Goal: Book appointment/travel/reservation

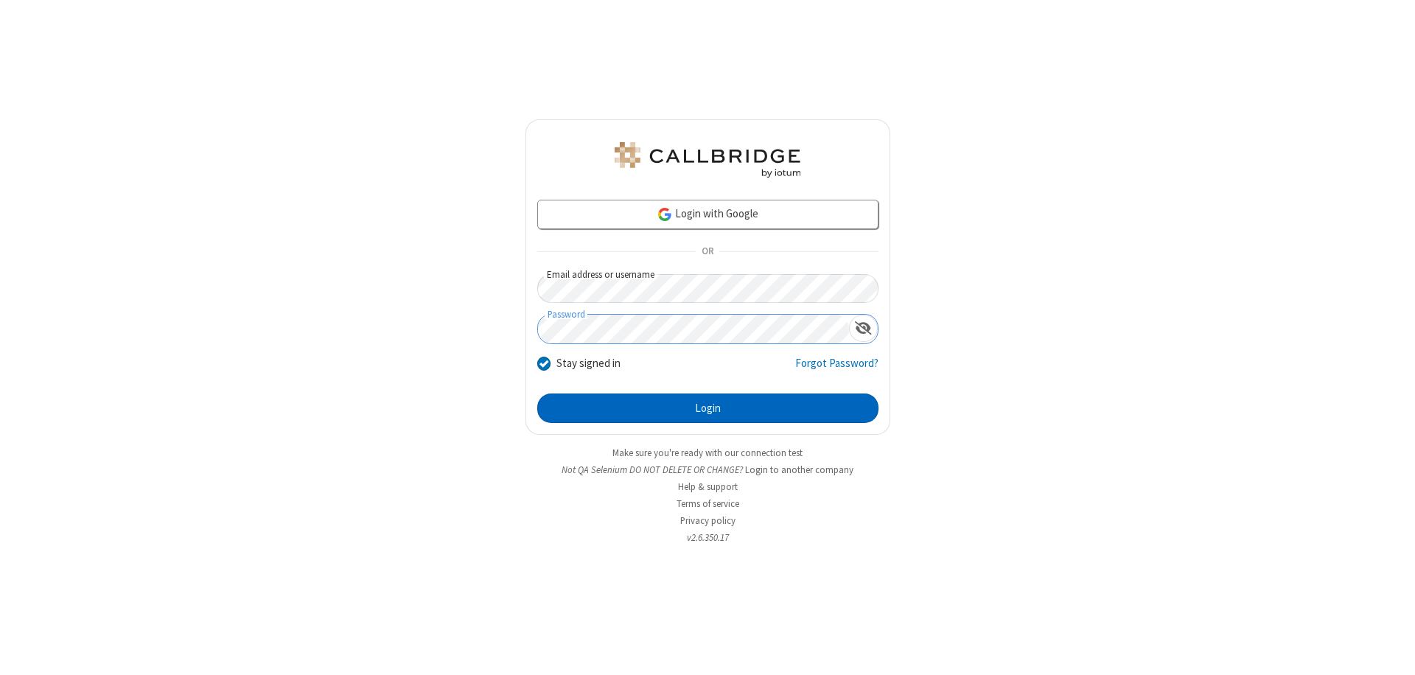
click at [707, 408] on button "Login" at bounding box center [707, 407] width 341 height 29
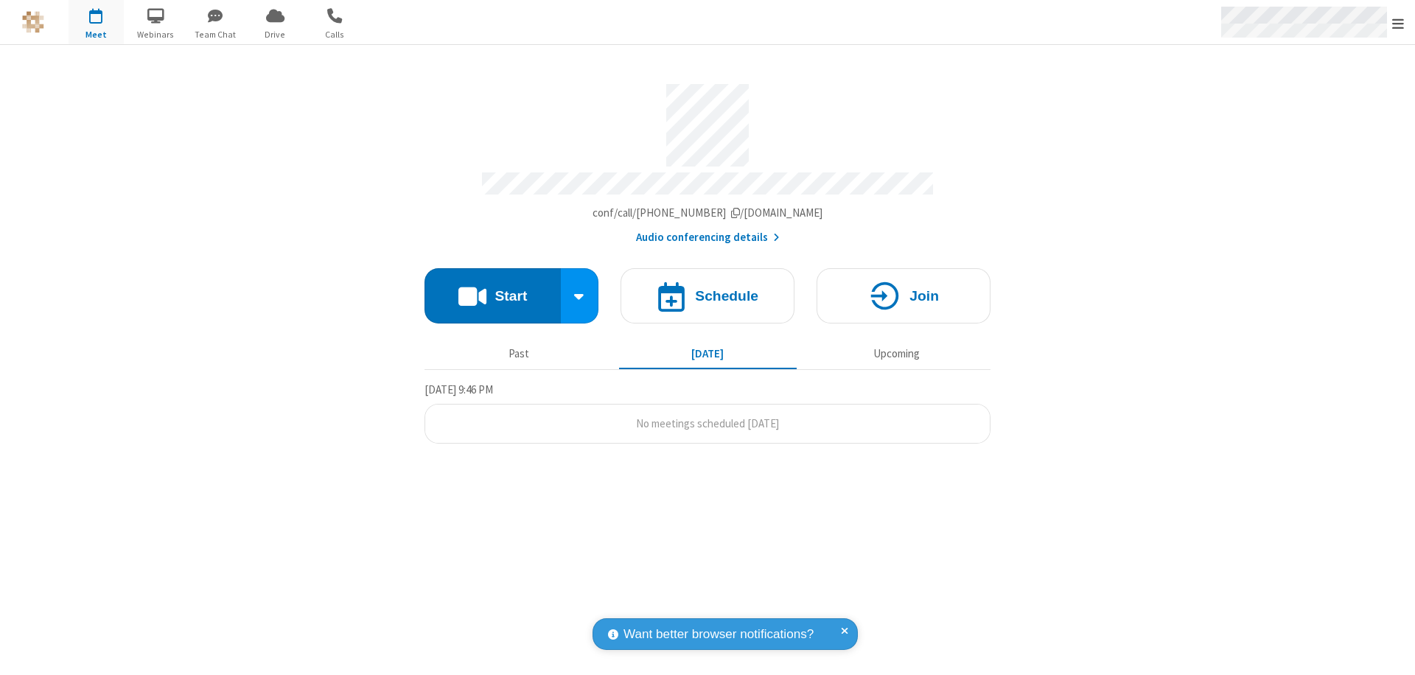
click at [1398, 23] on span "Open menu" at bounding box center [1398, 23] width 12 height 15
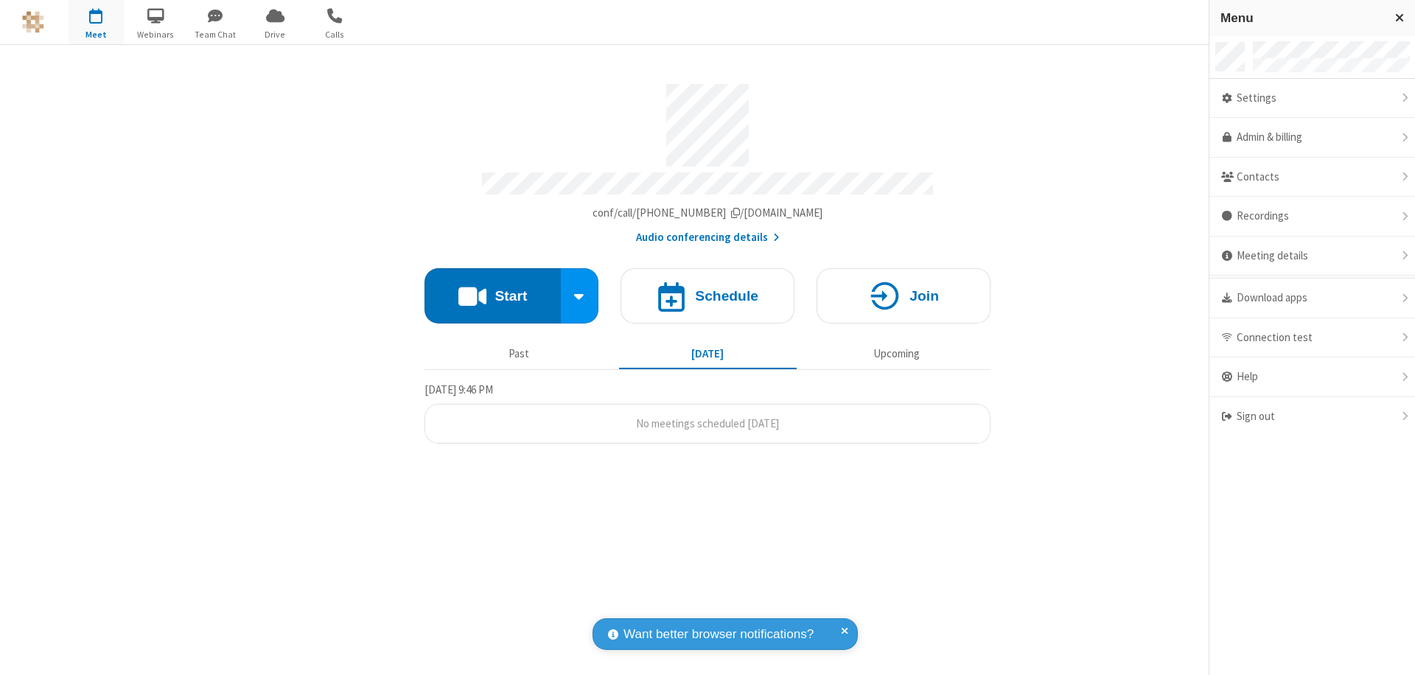
click at [96, 22] on span "button" at bounding box center [96, 15] width 55 height 25
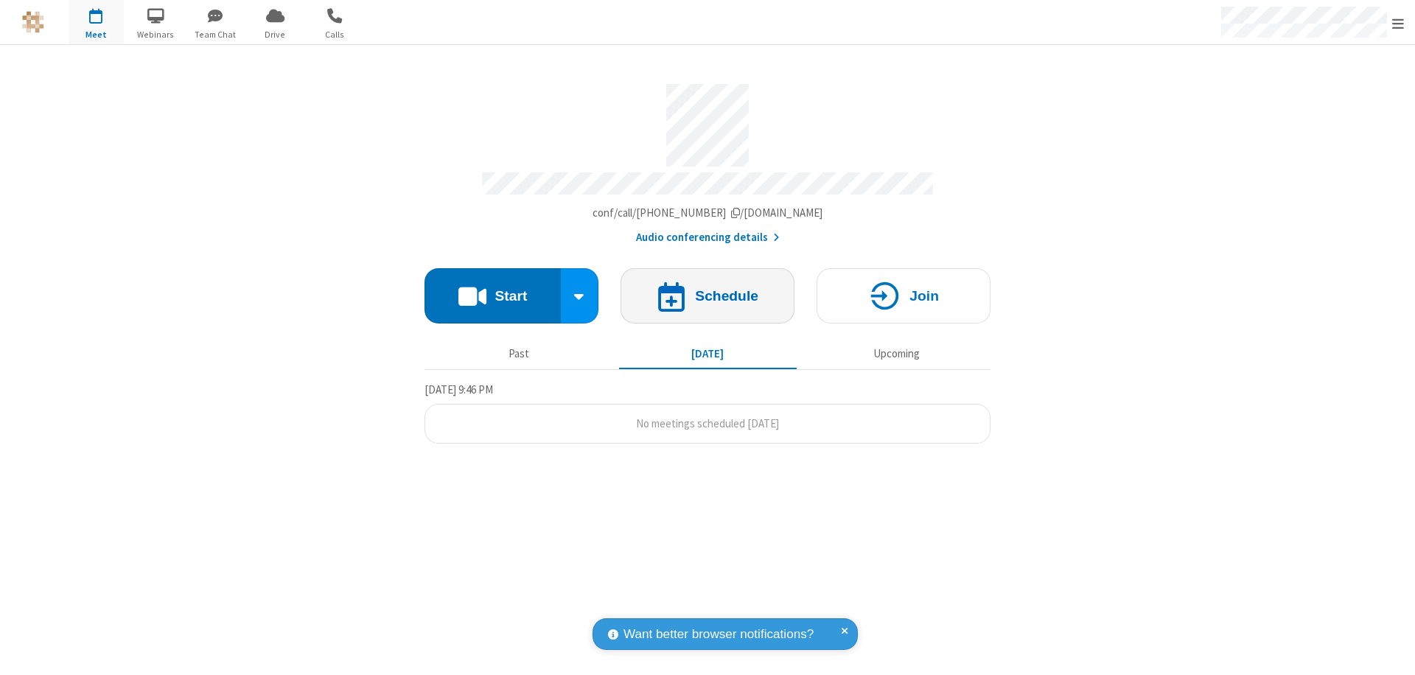
click at [707, 289] on h4 "Schedule" at bounding box center [726, 296] width 63 height 14
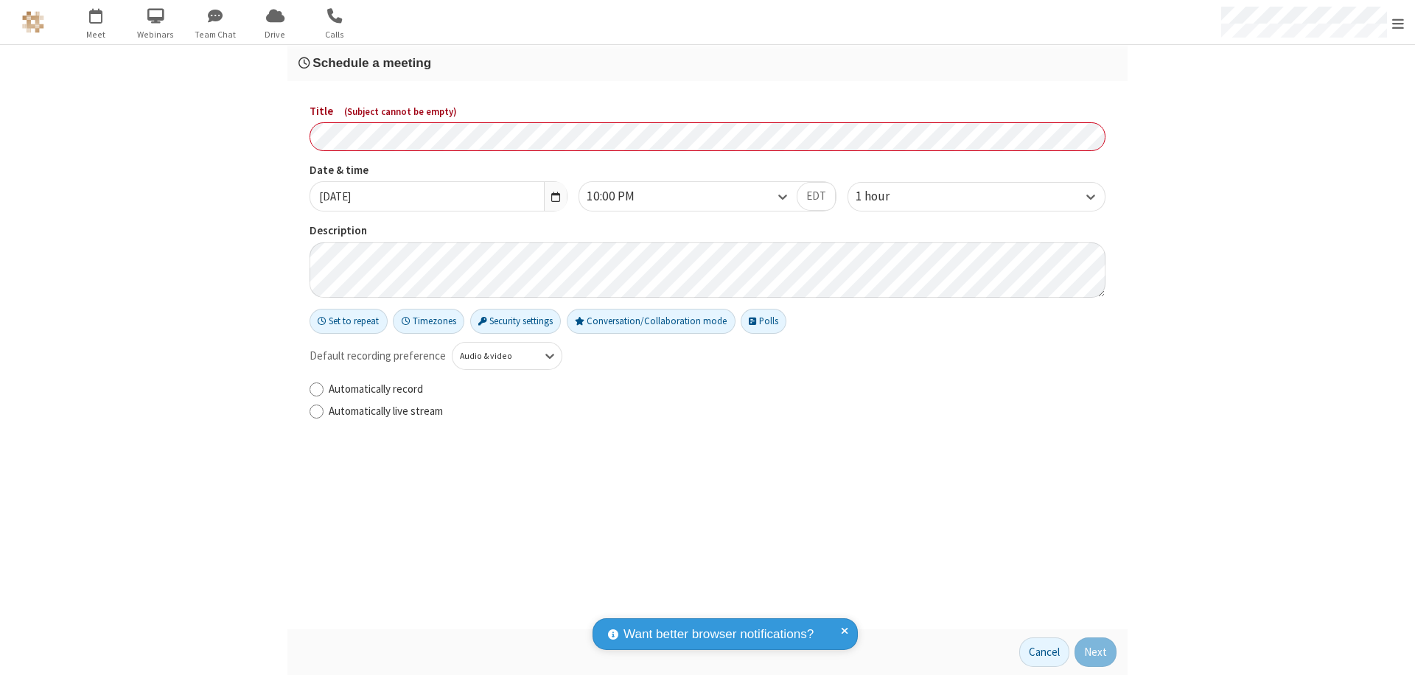
click at [707, 63] on h3 "Schedule a meeting" at bounding box center [707, 63] width 818 height 14
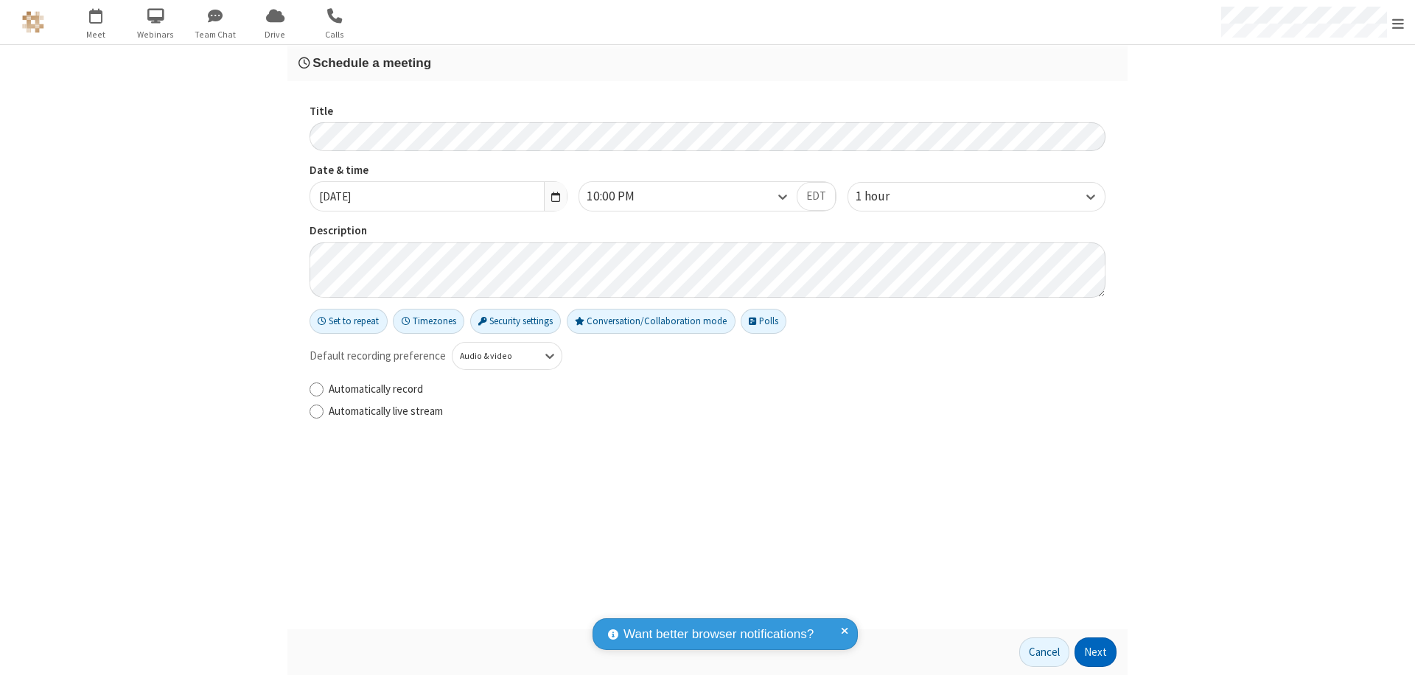
click at [1096, 652] on button "Next" at bounding box center [1095, 651] width 42 height 29
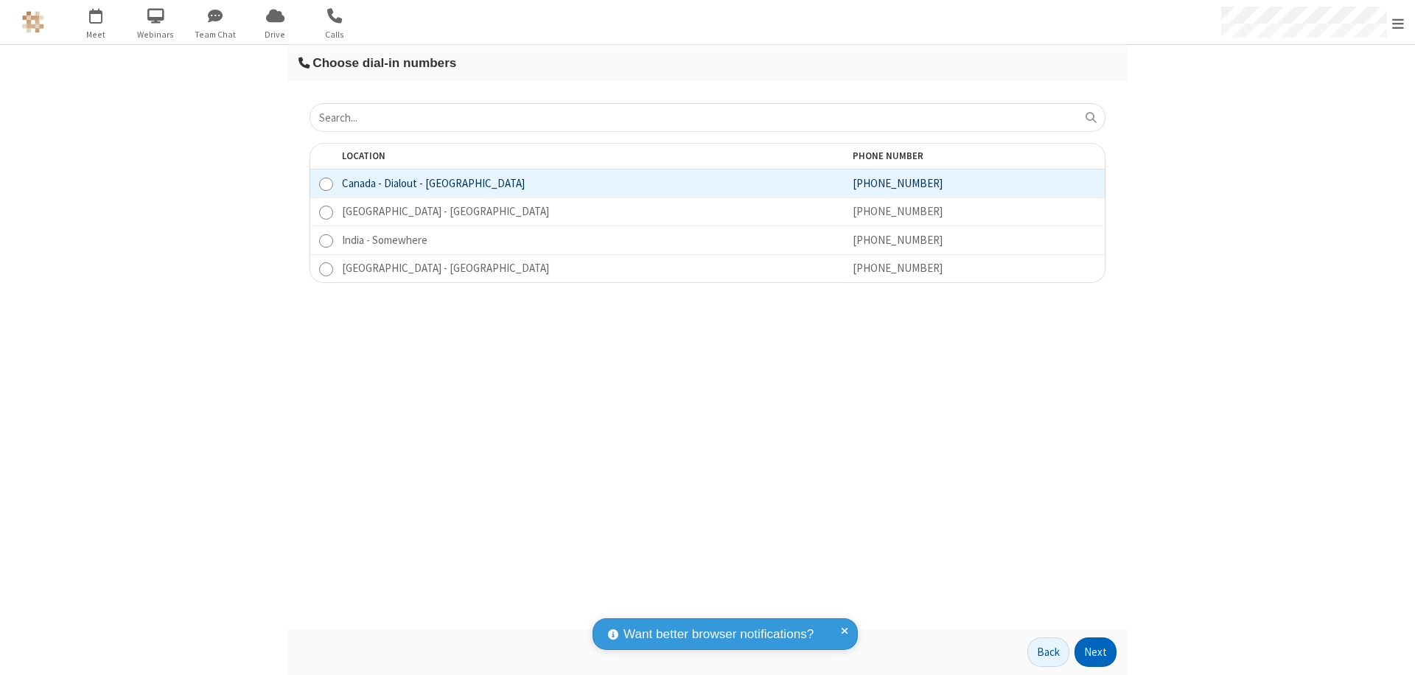
click at [1096, 652] on button "Next" at bounding box center [1095, 651] width 42 height 29
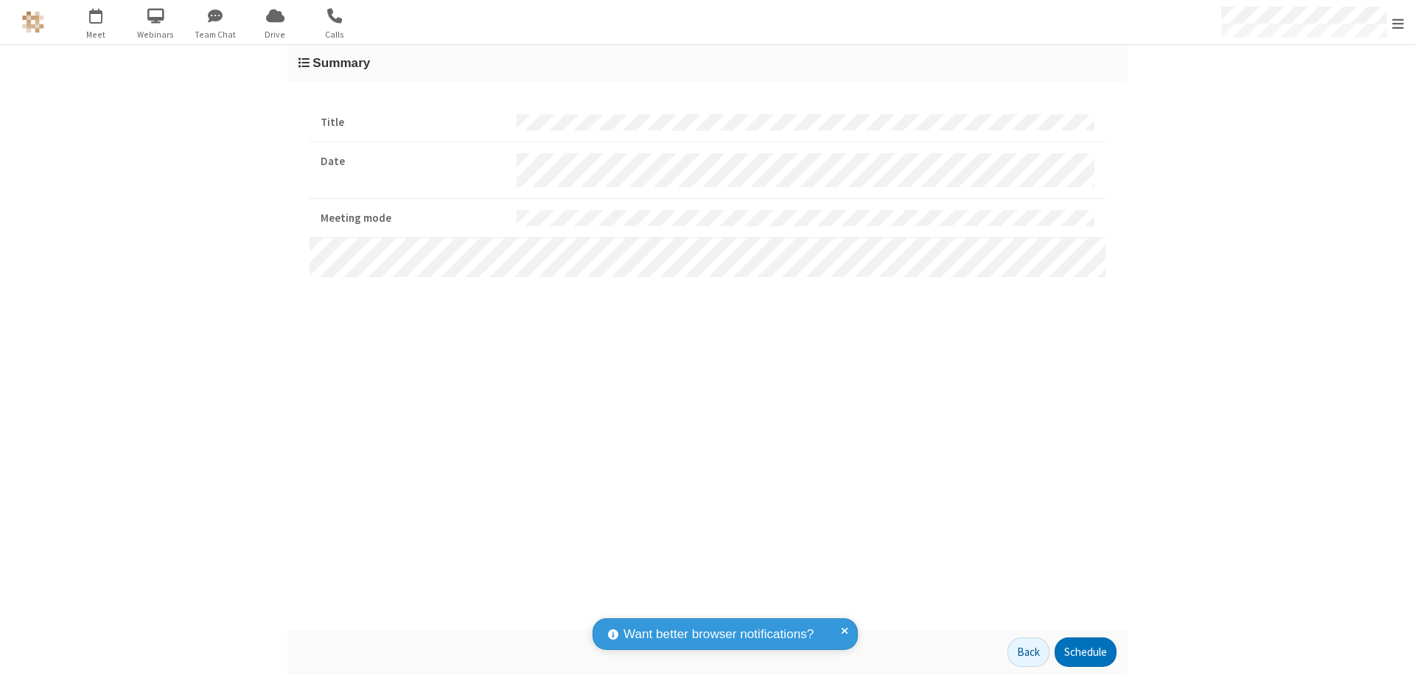
click at [1085, 652] on button "Schedule" at bounding box center [1085, 651] width 62 height 29
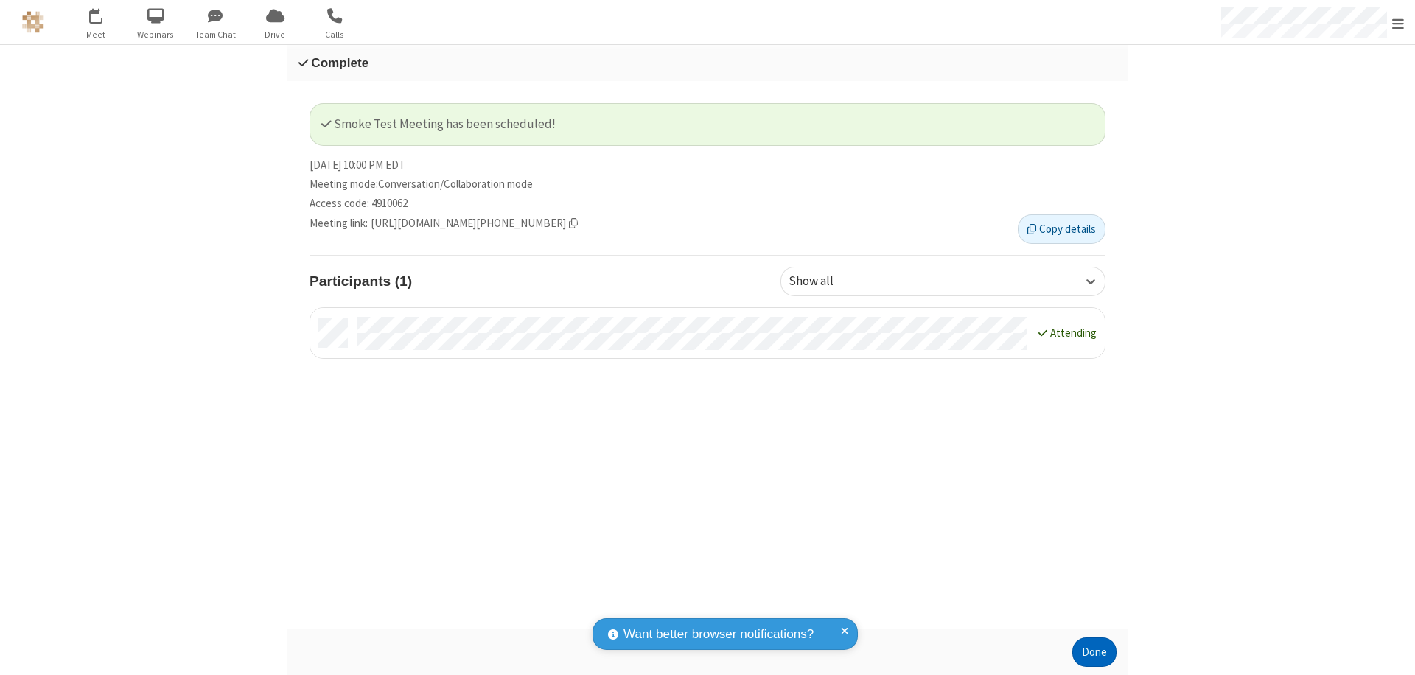
click at [1094, 652] on button "Done" at bounding box center [1094, 651] width 44 height 29
